Goal: Transaction & Acquisition: Book appointment/travel/reservation

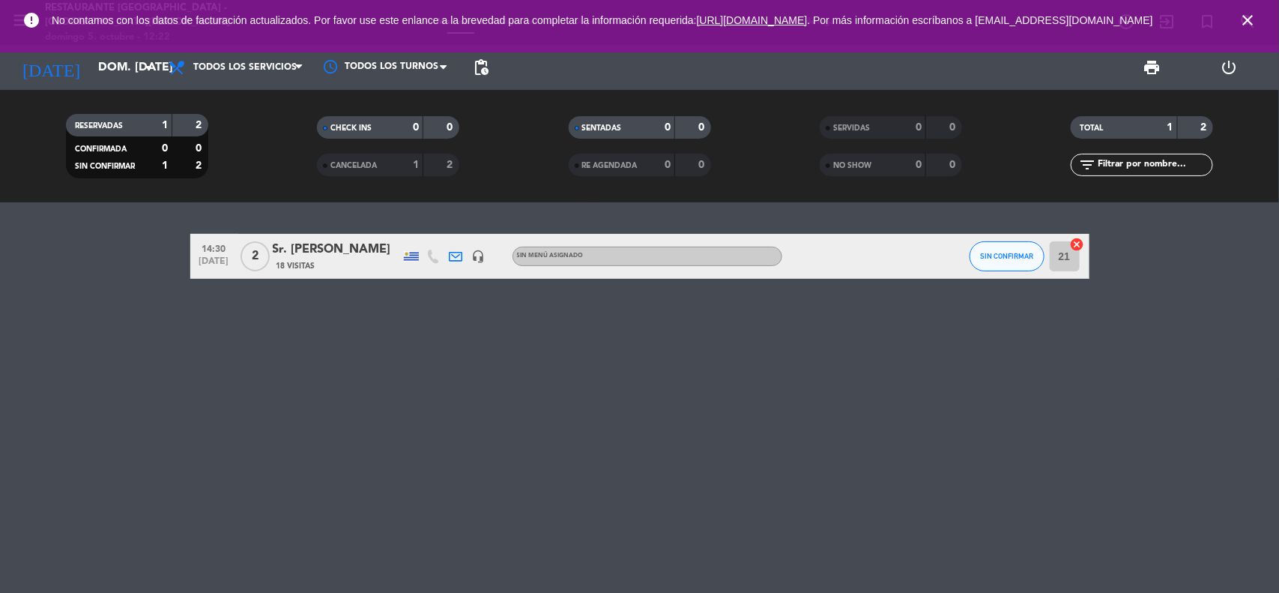
click at [1261, 28] on span "close" at bounding box center [1247, 20] width 40 height 40
click at [1253, 28] on icon "close" at bounding box center [1247, 20] width 18 height 18
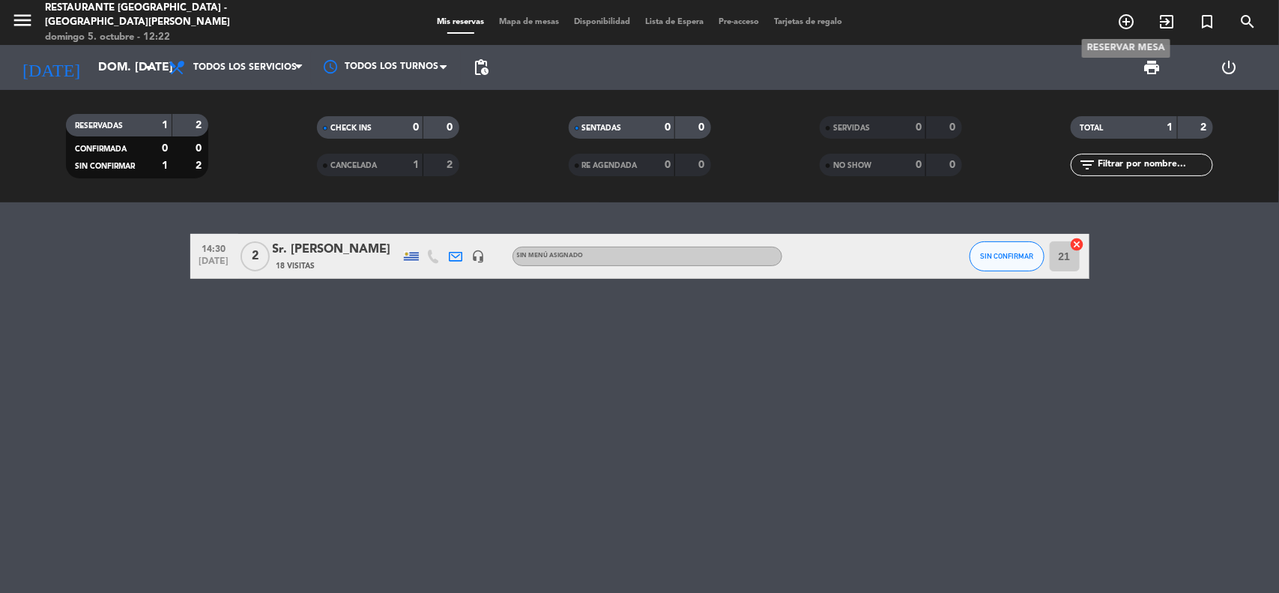
click at [1134, 15] on icon "add_circle_outline" at bounding box center [1126, 22] width 18 height 18
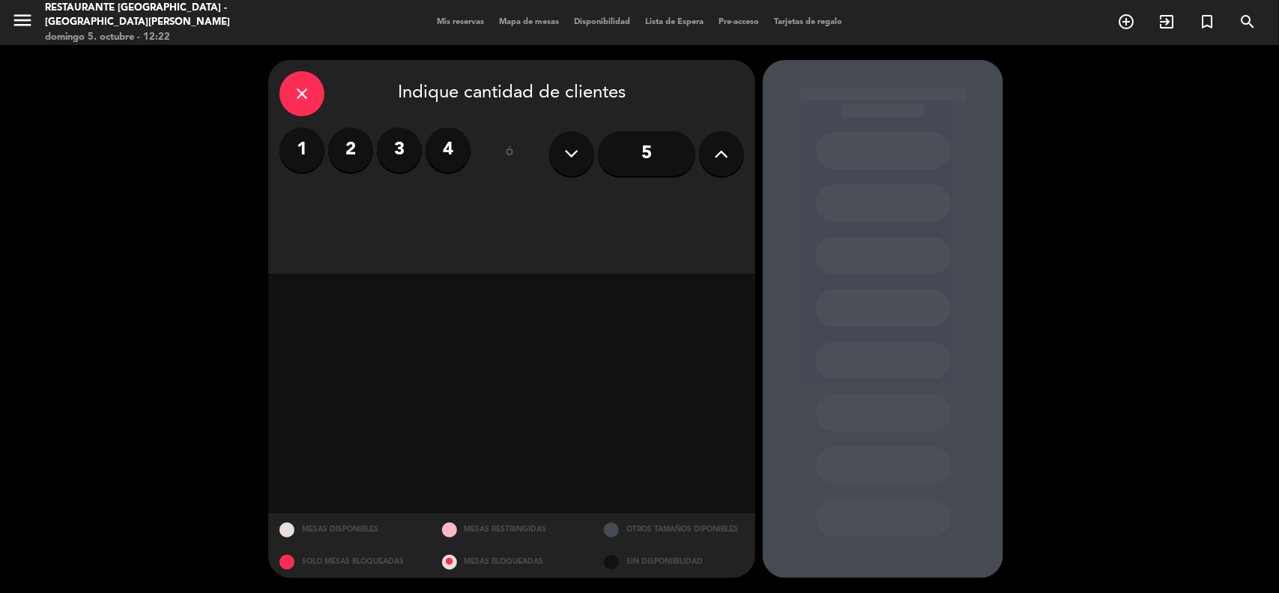
click at [357, 157] on label "2" at bounding box center [350, 149] width 45 height 45
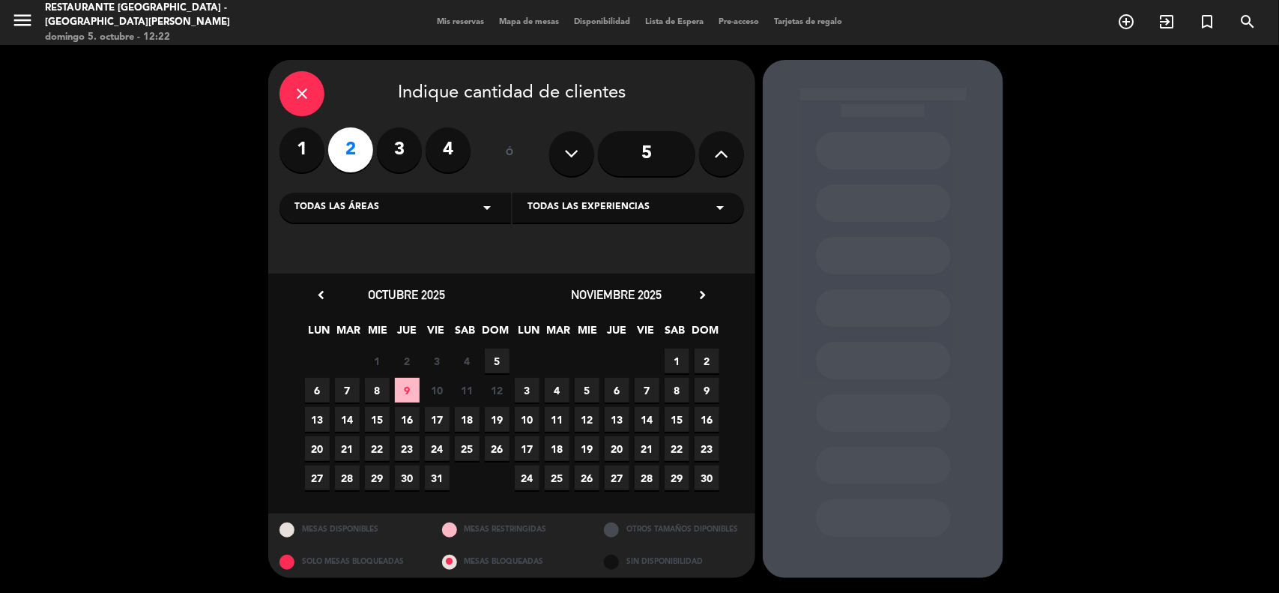
click at [403, 392] on span "9" at bounding box center [407, 390] width 25 height 25
click at [413, 390] on span "9" at bounding box center [407, 390] width 25 height 25
click at [413, 387] on span "9" at bounding box center [407, 390] width 25 height 25
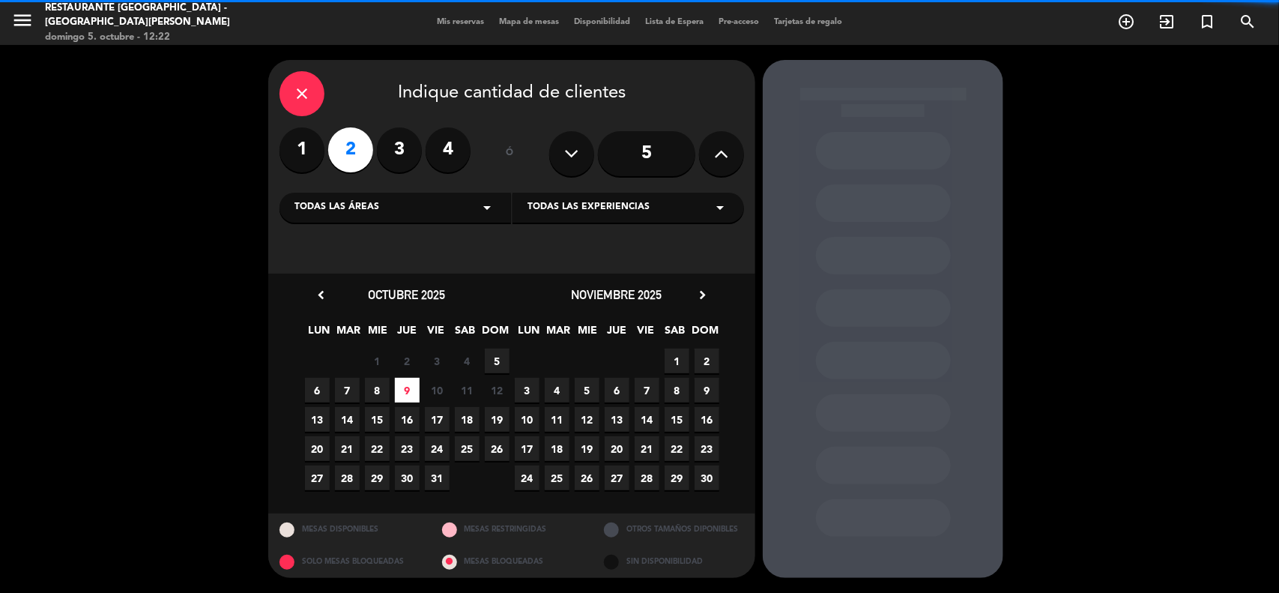
click at [413, 387] on span "9" at bounding box center [407, 390] width 25 height 25
click at [383, 387] on span "8" at bounding box center [377, 390] width 25 height 25
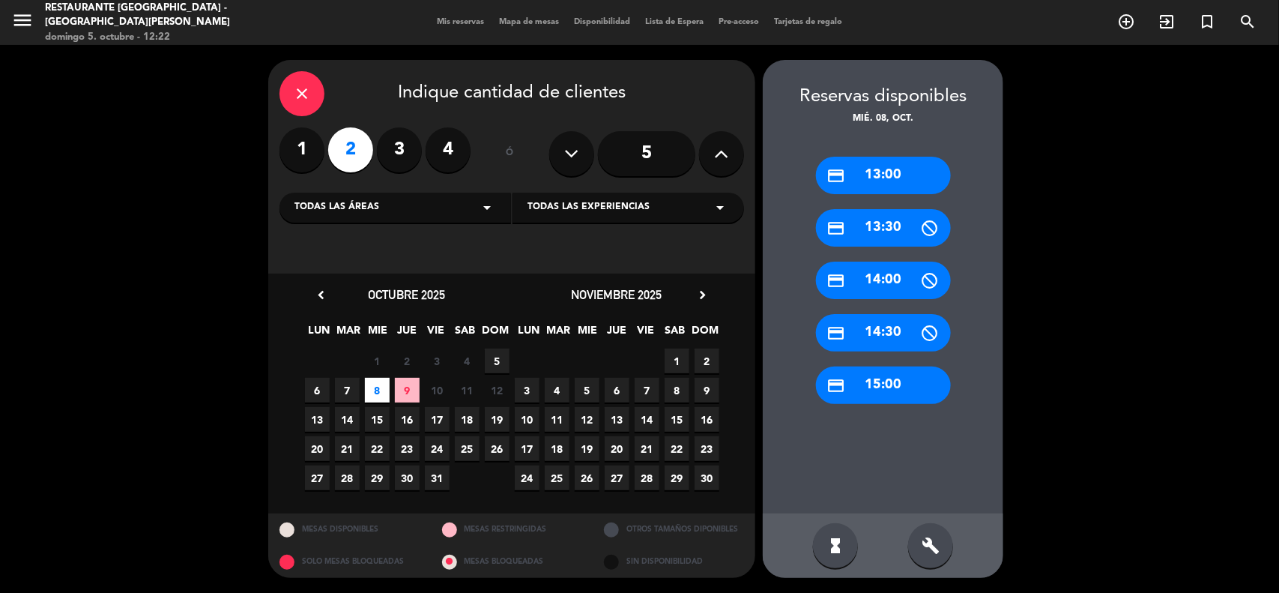
click at [491, 354] on span "5" at bounding box center [497, 360] width 25 height 25
click at [889, 184] on div "credit_card 13:00" at bounding box center [883, 175] width 135 height 37
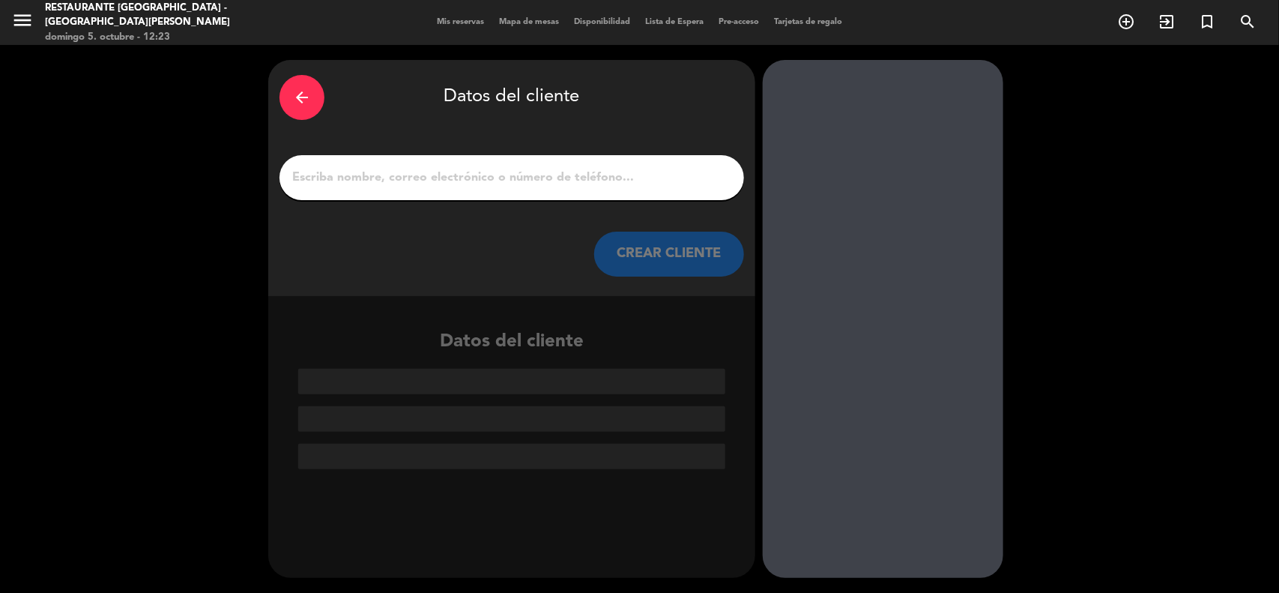
click at [581, 173] on input "1" at bounding box center [512, 177] width 442 height 21
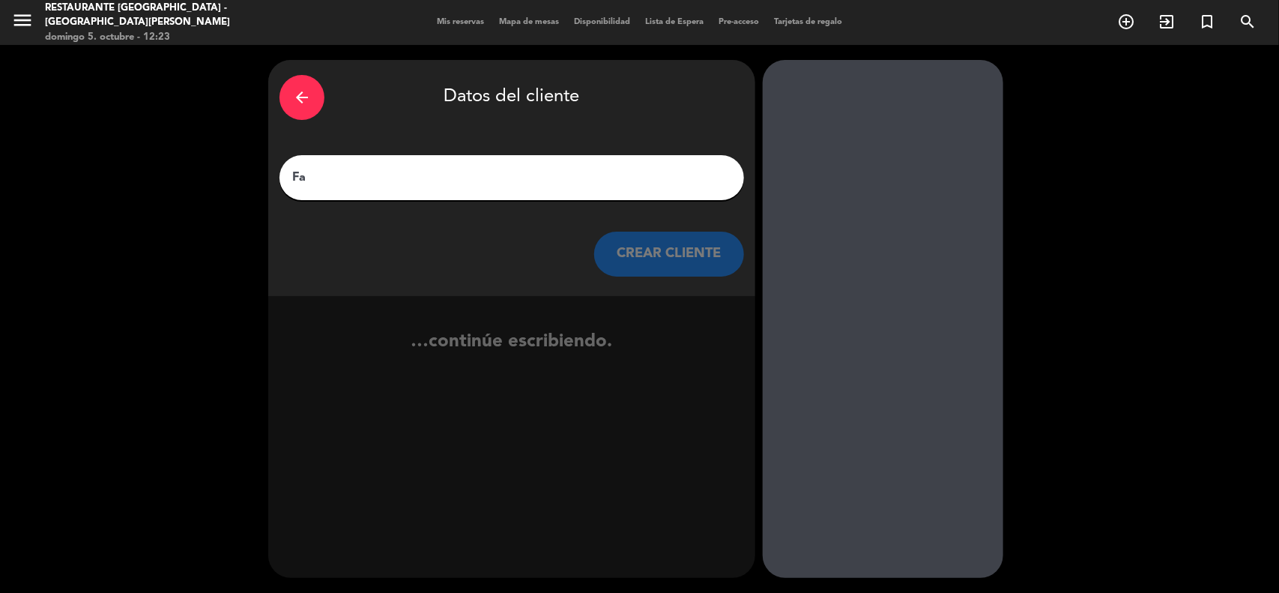
type input "F"
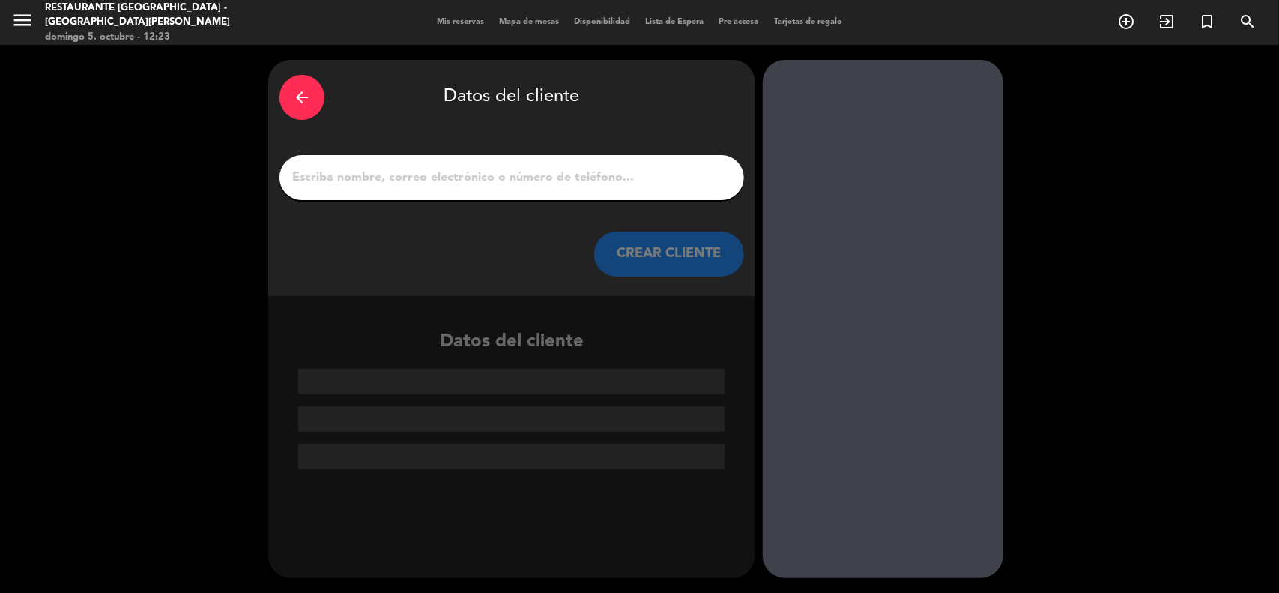
type input "g"
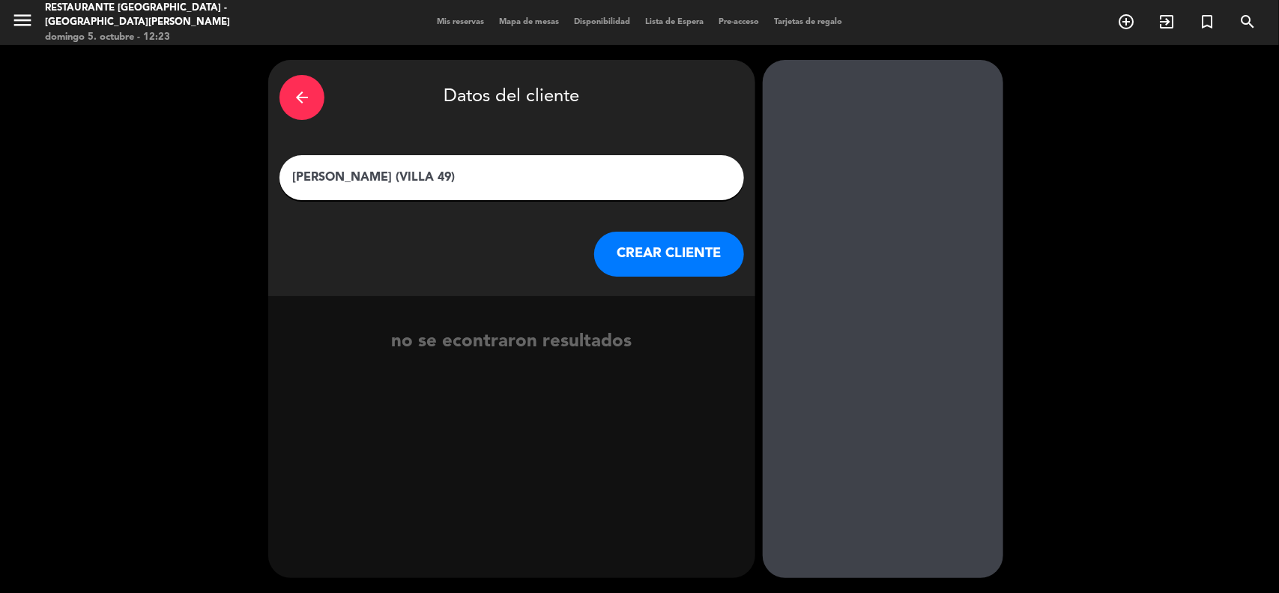
type input "[PERSON_NAME] (VILLA 49)"
click at [668, 255] on button "CREAR CLIENTE" at bounding box center [669, 253] width 150 height 45
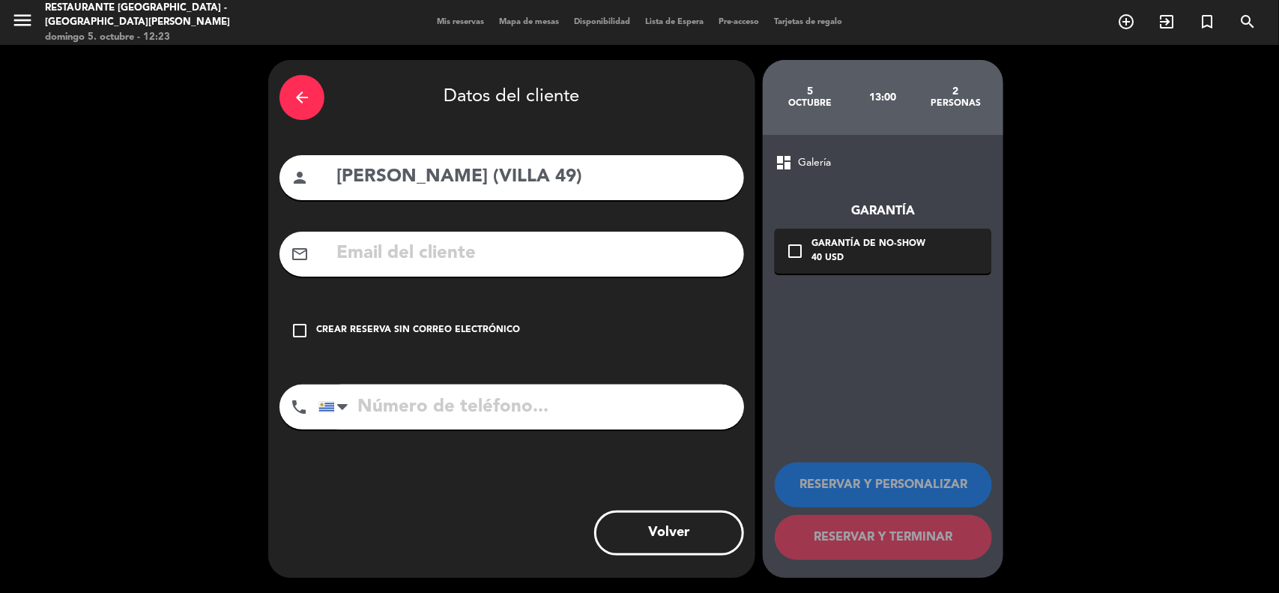
click at [626, 252] on input "text" at bounding box center [534, 253] width 398 height 31
click at [312, 331] on div "check_box_outline_blank Crear reserva sin correo electrónico" at bounding box center [511, 330] width 464 height 45
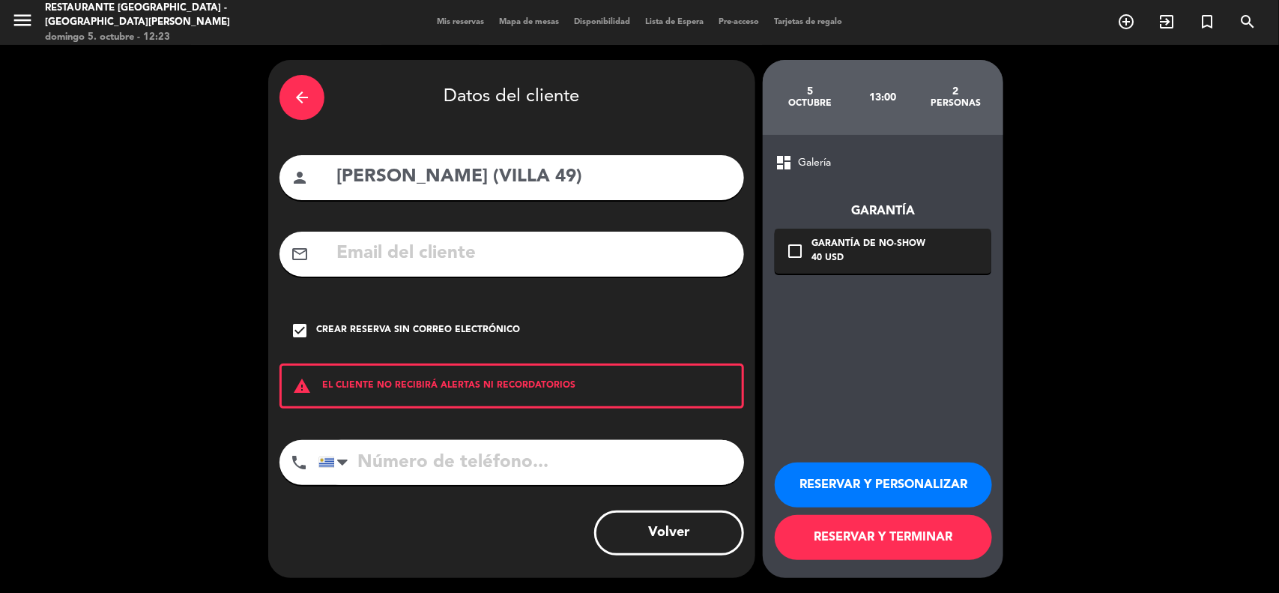
click at [447, 236] on div "mail_outline" at bounding box center [511, 253] width 464 height 45
click at [459, 488] on div "phone [GEOGRAPHIC_DATA] +1 [GEOGRAPHIC_DATA] +44 [GEOGRAPHIC_DATA] ([GEOGRAPHIC…" at bounding box center [511, 467] width 464 height 55
click at [417, 469] on input "tel" at bounding box center [531, 462] width 426 height 45
click at [308, 454] on div "phone" at bounding box center [298, 462] width 39 height 45
click at [336, 463] on div at bounding box center [336, 462] width 34 height 43
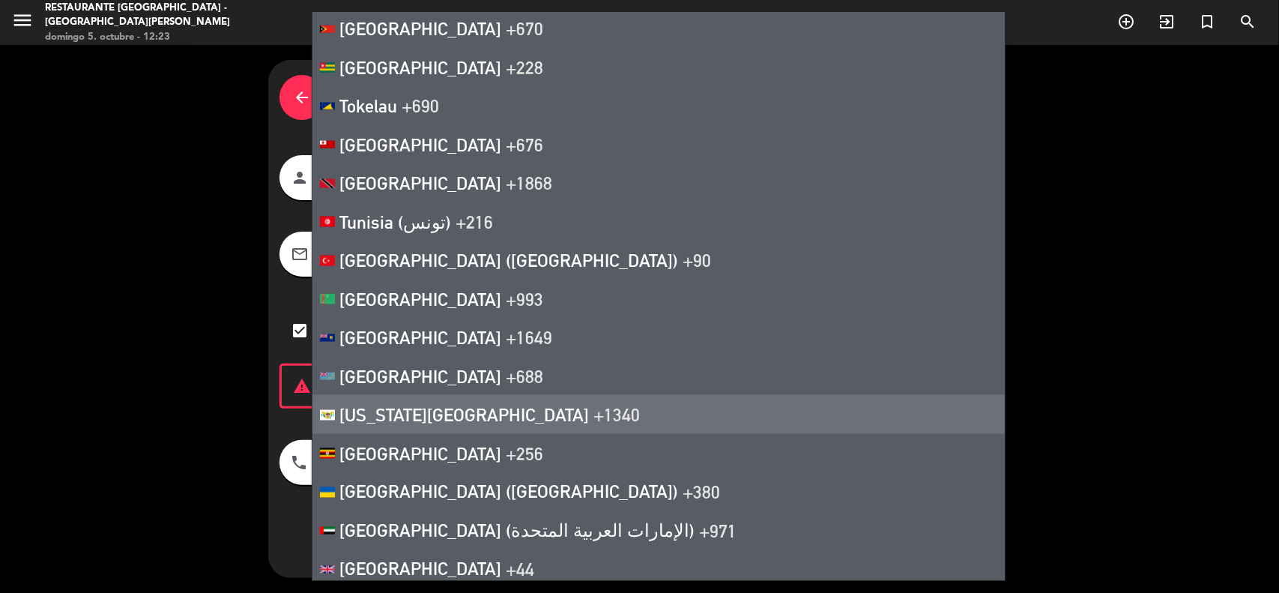
scroll to position [968, 0]
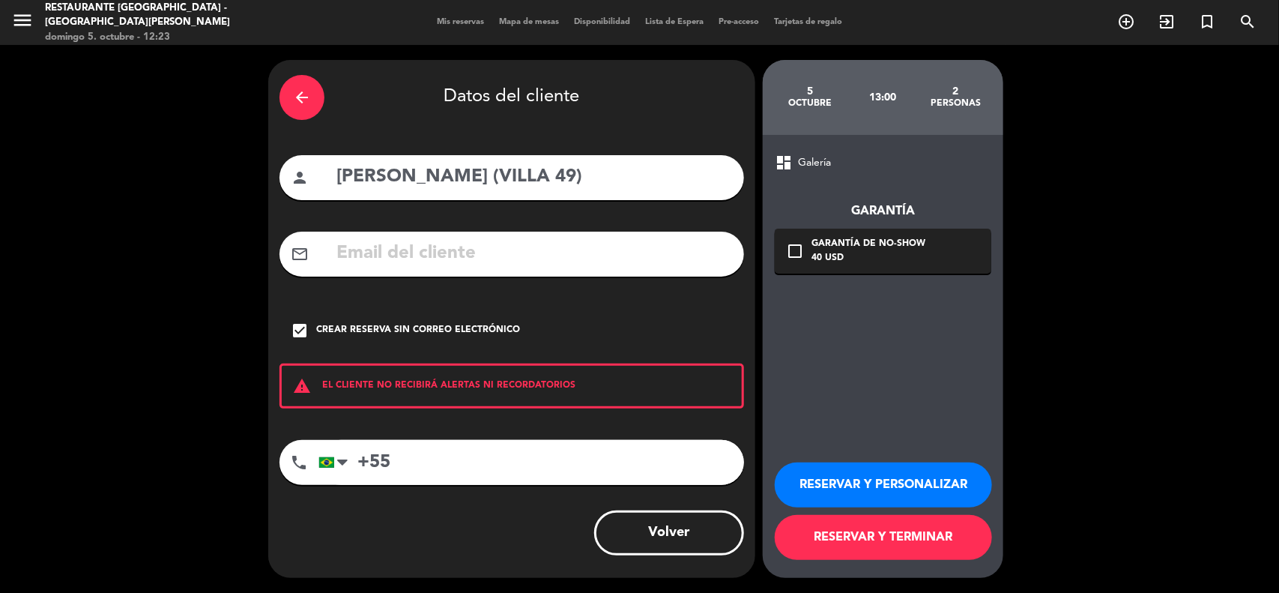
click at [356, 462] on input "+55" at bounding box center [531, 462] width 426 height 45
click at [339, 462] on div at bounding box center [342, 462] width 10 height 18
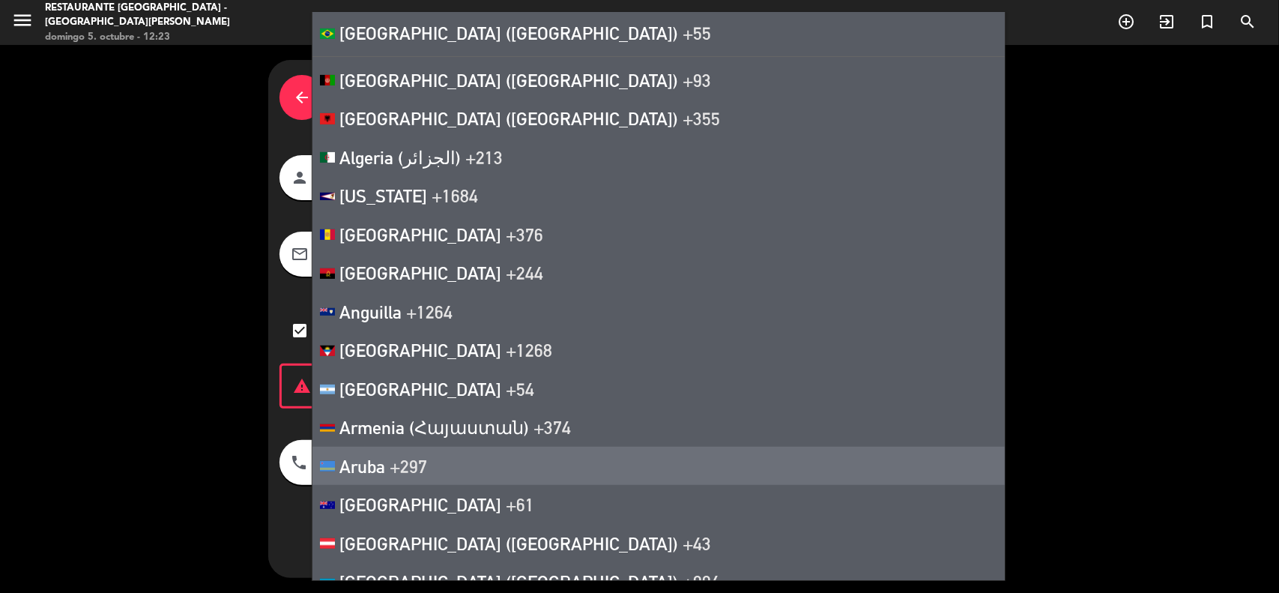
scroll to position [8535, 0]
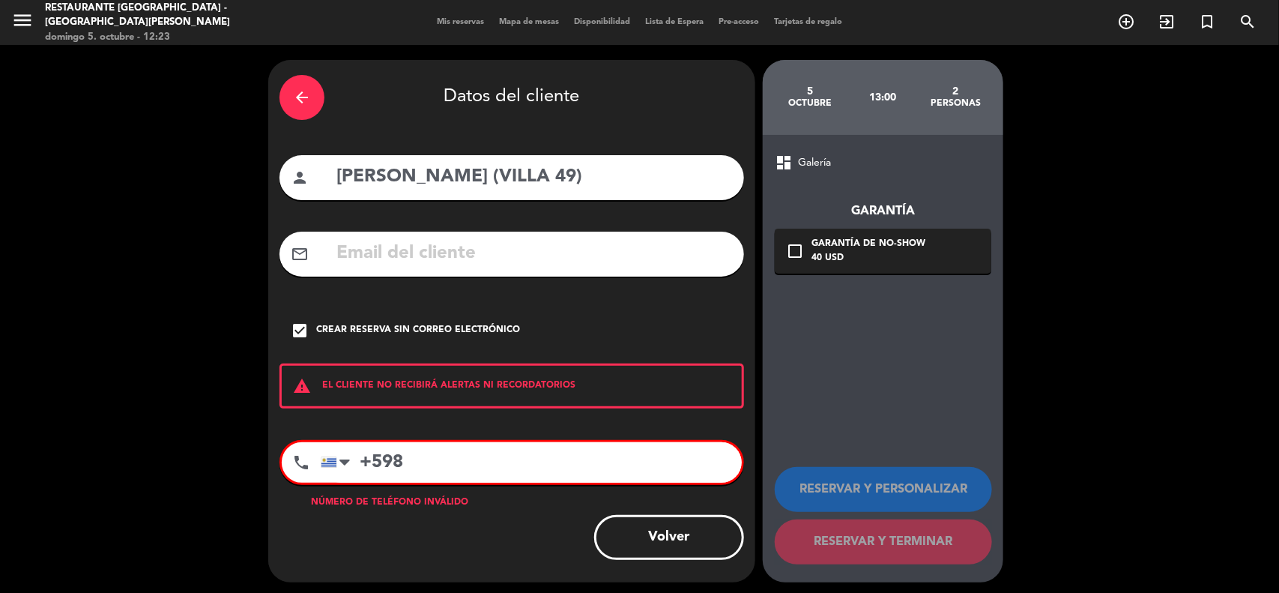
click at [472, 454] on input "+598" at bounding box center [531, 462] width 421 height 40
click at [485, 452] on input "+598" at bounding box center [531, 462] width 421 height 40
paste input "[PHONE_NUMBER]"
drag, startPoint x: 464, startPoint y: 461, endPoint x: 455, endPoint y: 462, distance: 9.9
click at [455, 462] on input "+598 [PHONE_NUMBER]" at bounding box center [531, 462] width 421 height 40
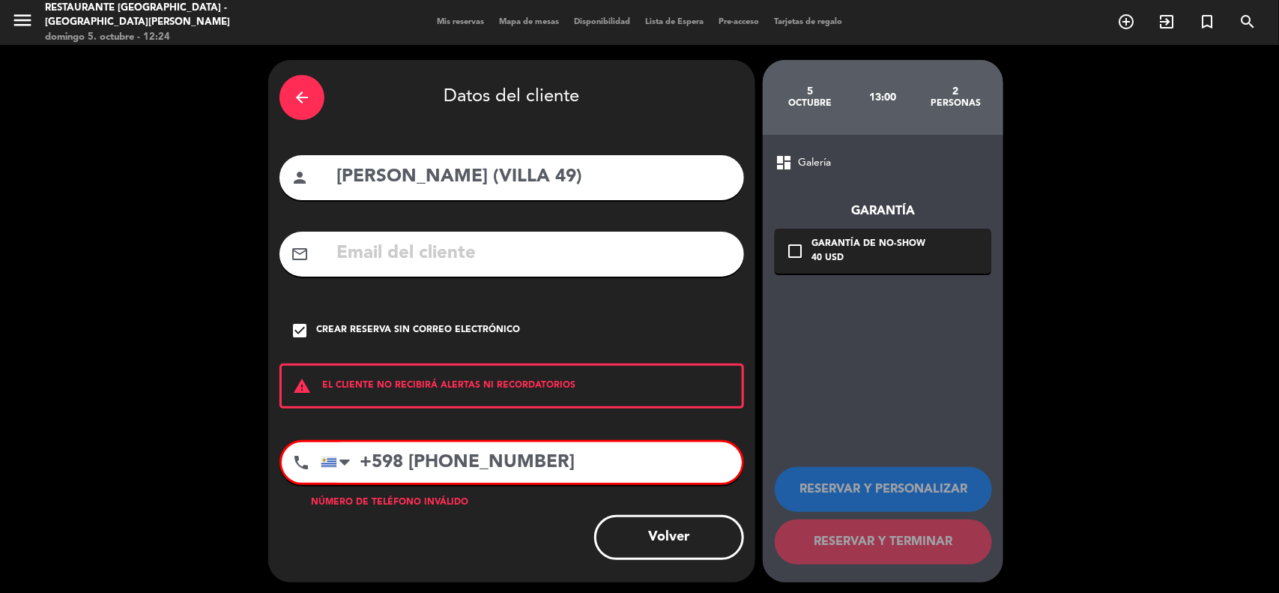
click at [456, 462] on input "+598 [PHONE_NUMBER]" at bounding box center [531, 462] width 421 height 40
drag, startPoint x: 462, startPoint y: 462, endPoint x: 411, endPoint y: 461, distance: 51.7
click at [411, 461] on input "+598 [PHONE_NUMBER]" at bounding box center [531, 462] width 421 height 40
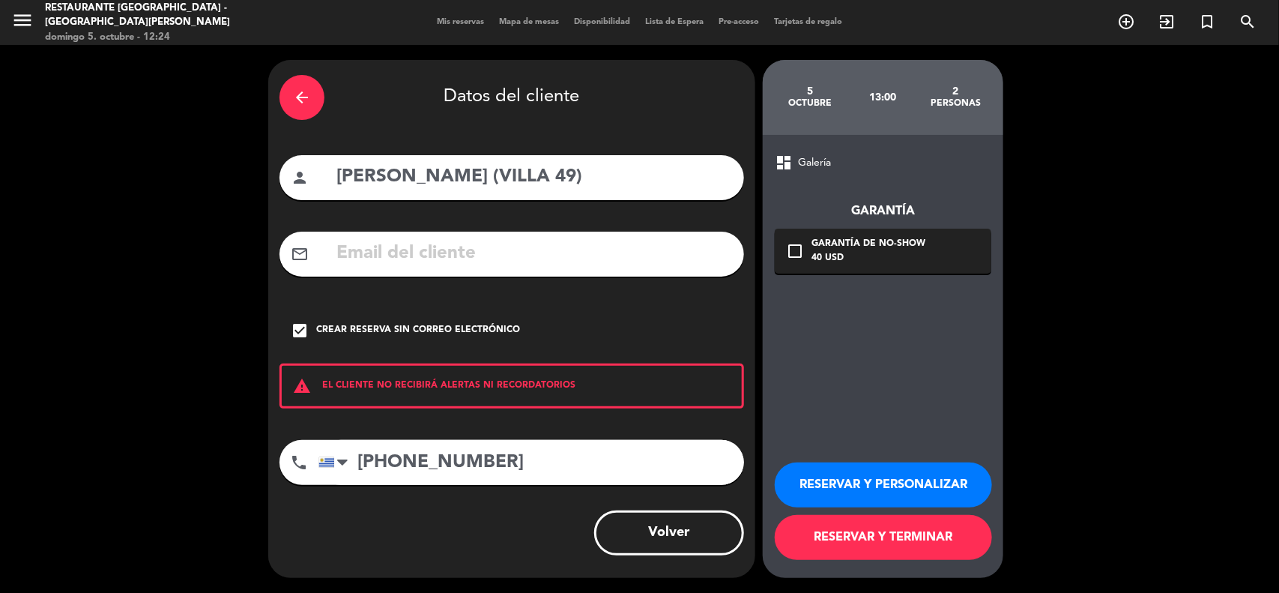
type input "[PHONE_NUMBER]"
click at [858, 540] on button "RESERVAR Y TERMINAR" at bounding box center [883, 537] width 217 height 45
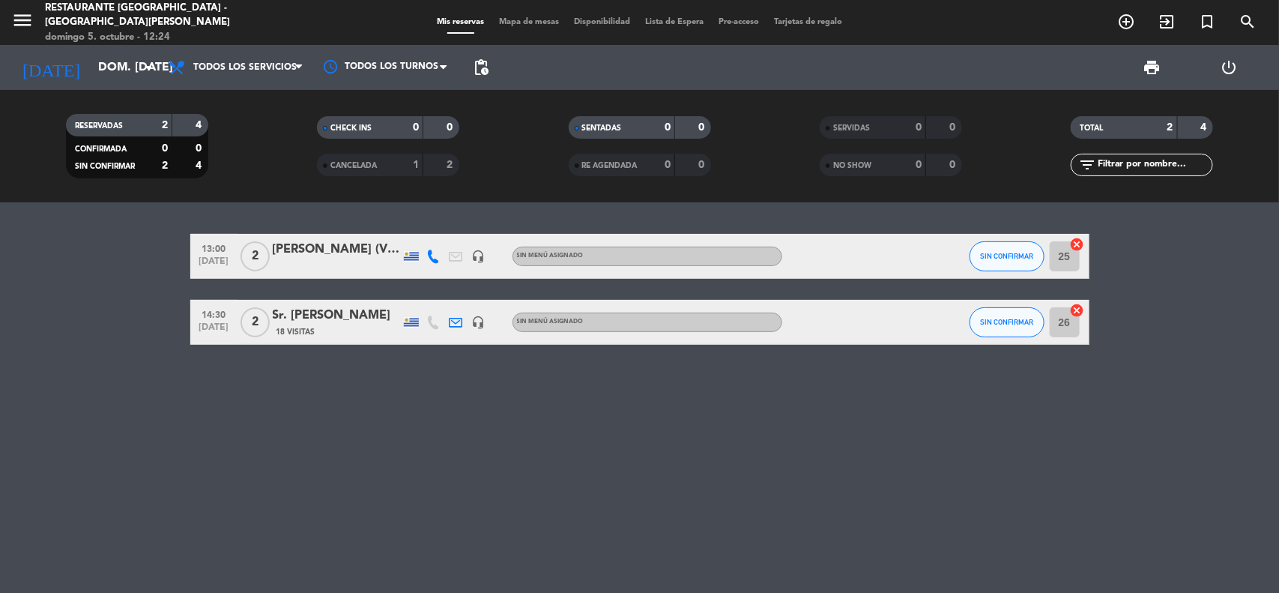
click at [421, 417] on div "13:00 [DATE] 2 [PERSON_NAME] (VILLA 49) headset_mic Sin menú asignado SIN CONFI…" at bounding box center [639, 397] width 1279 height 390
click at [584, 470] on div "13:00 [DATE] 2 [PERSON_NAME] (VILLA 49) headset_mic Sin menú asignado SIN CONFI…" at bounding box center [639, 397] width 1279 height 390
